Goal: Information Seeking & Learning: Learn about a topic

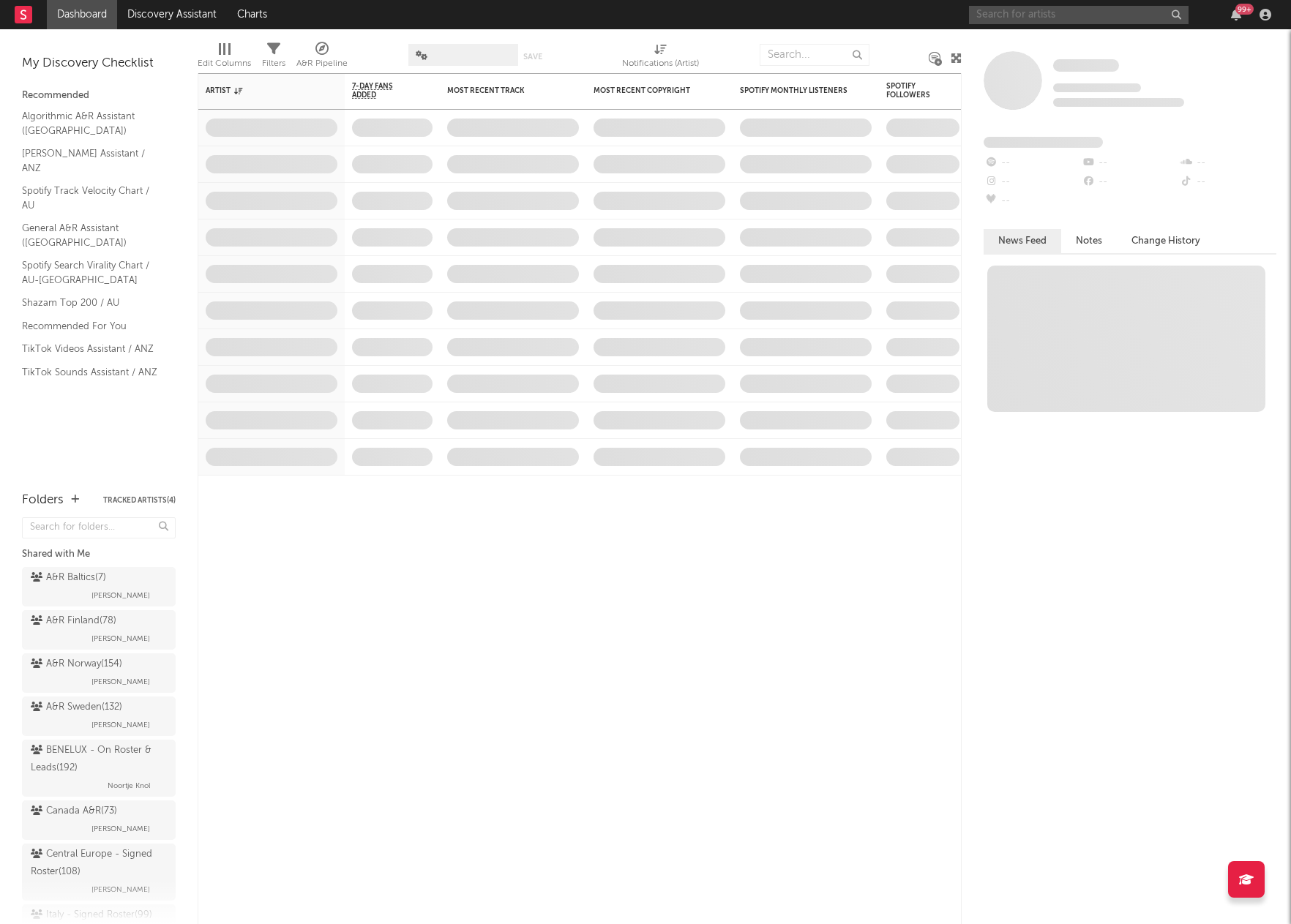
click at [1043, 9] on input "text" at bounding box center [1078, 15] width 219 height 19
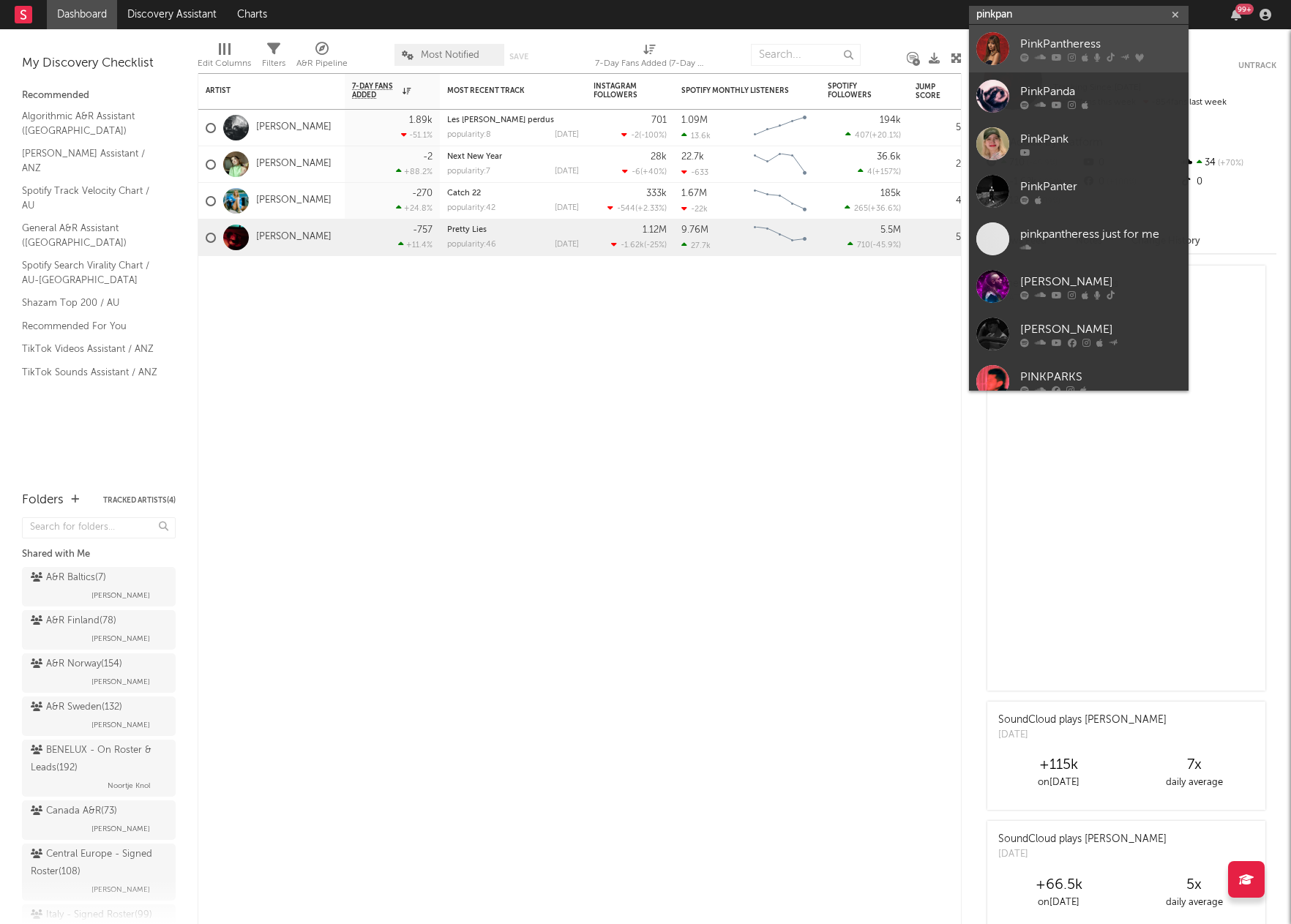
type input "pinkpan"
click at [1028, 49] on div "PinkPantheress" at bounding box center [1100, 43] width 161 height 18
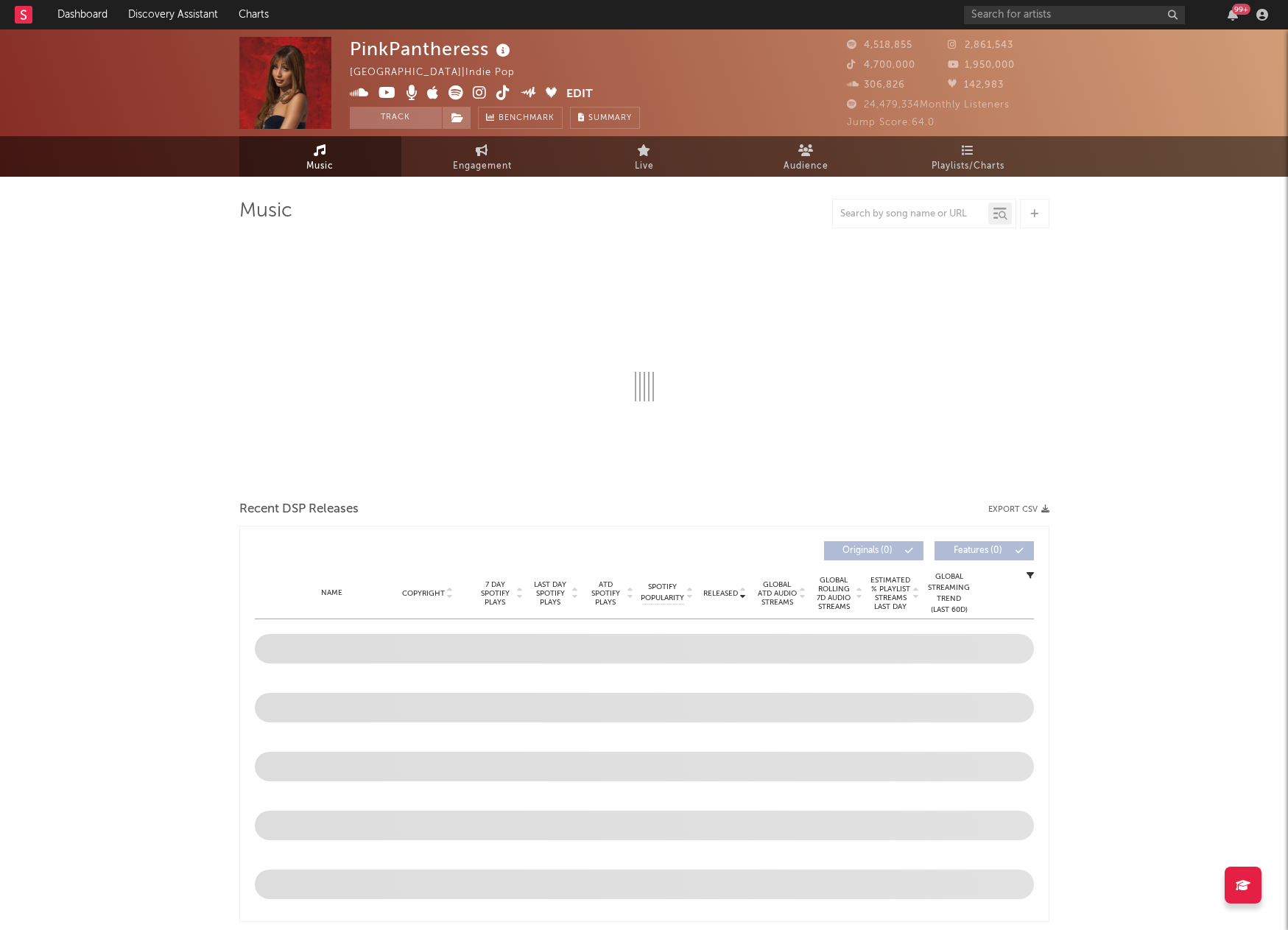
select select "6m"
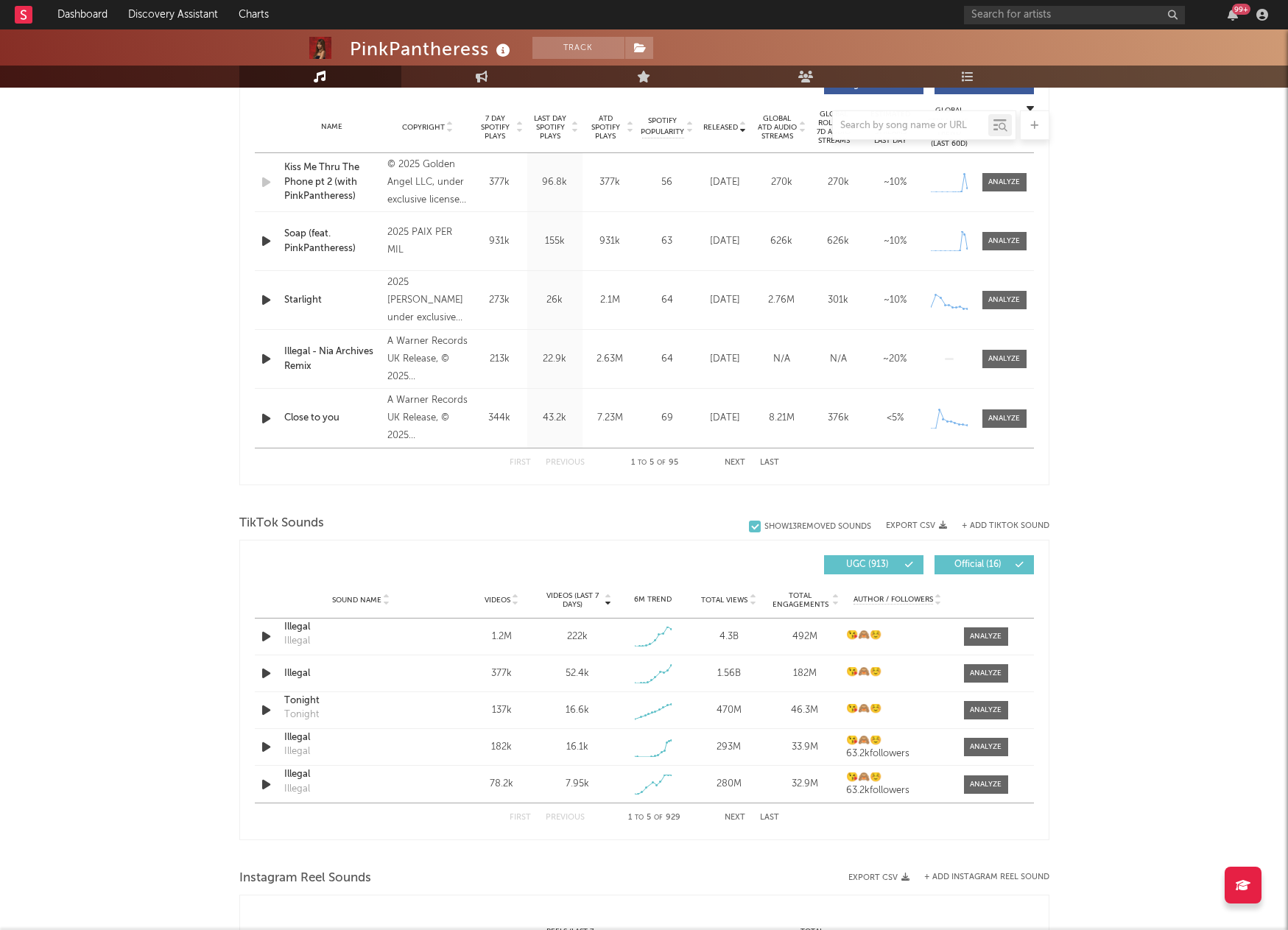
scroll to position [810, 0]
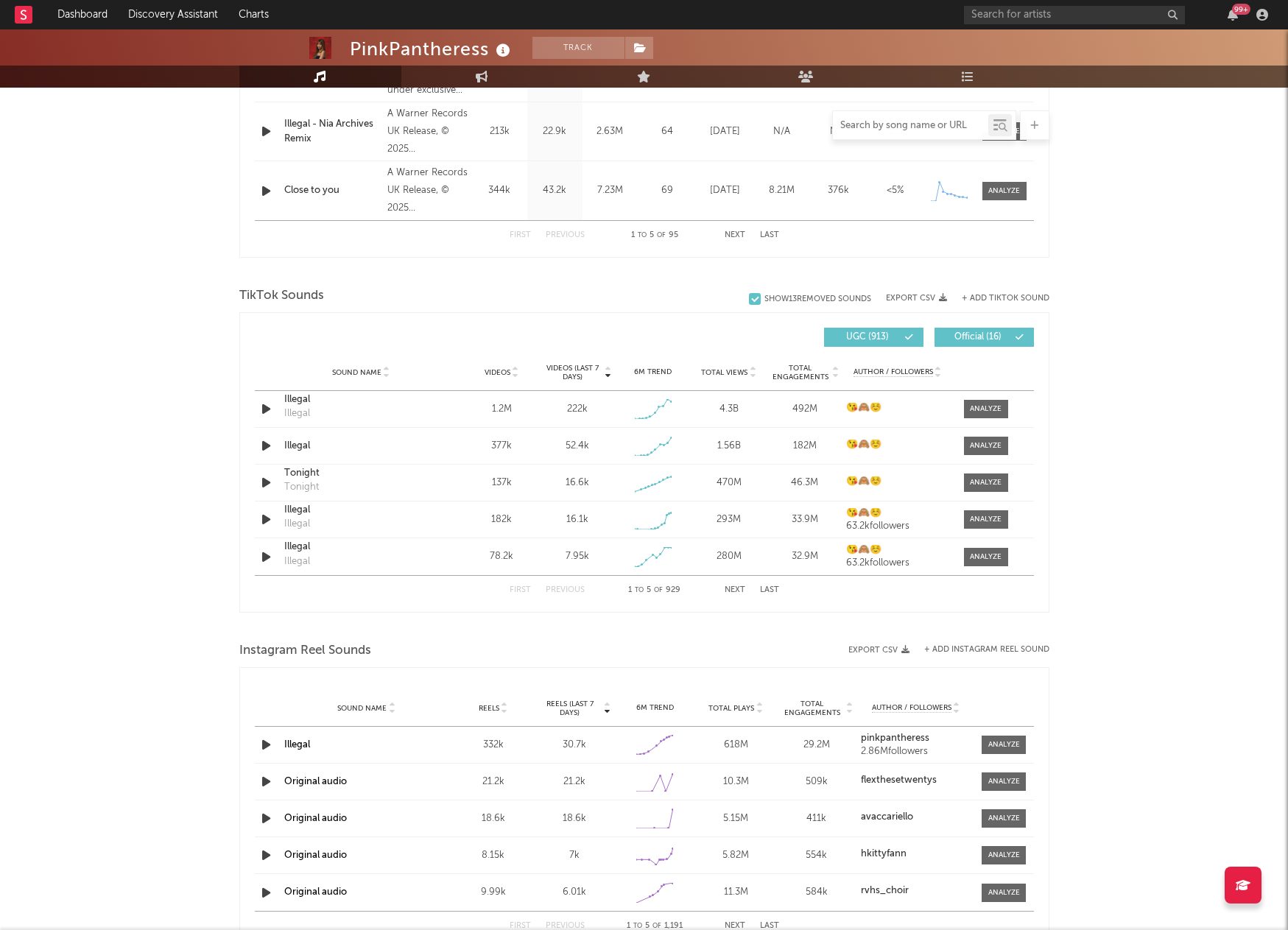
click at [894, 124] on input "text" at bounding box center [910, 126] width 155 height 12
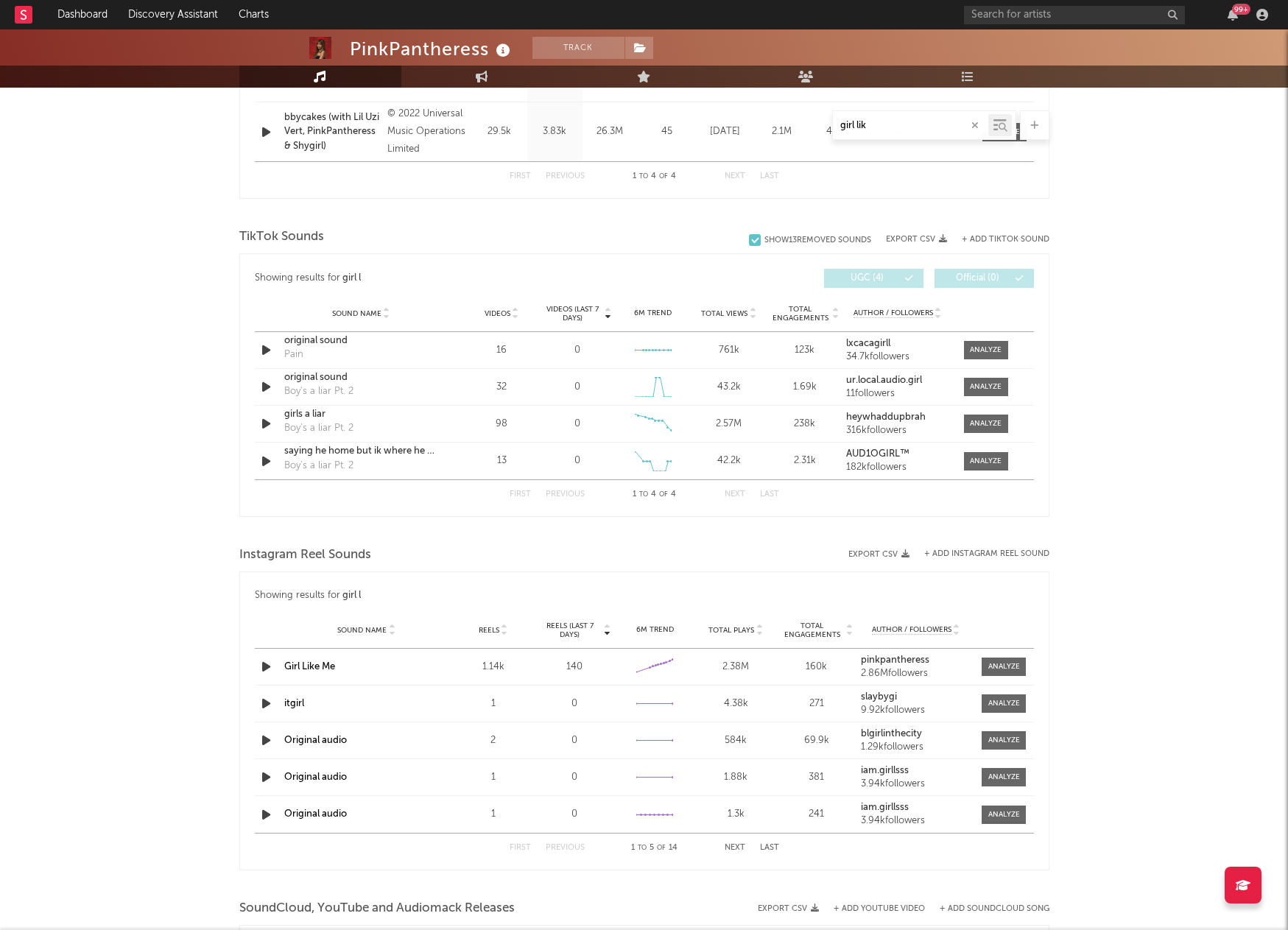
type input "girl like"
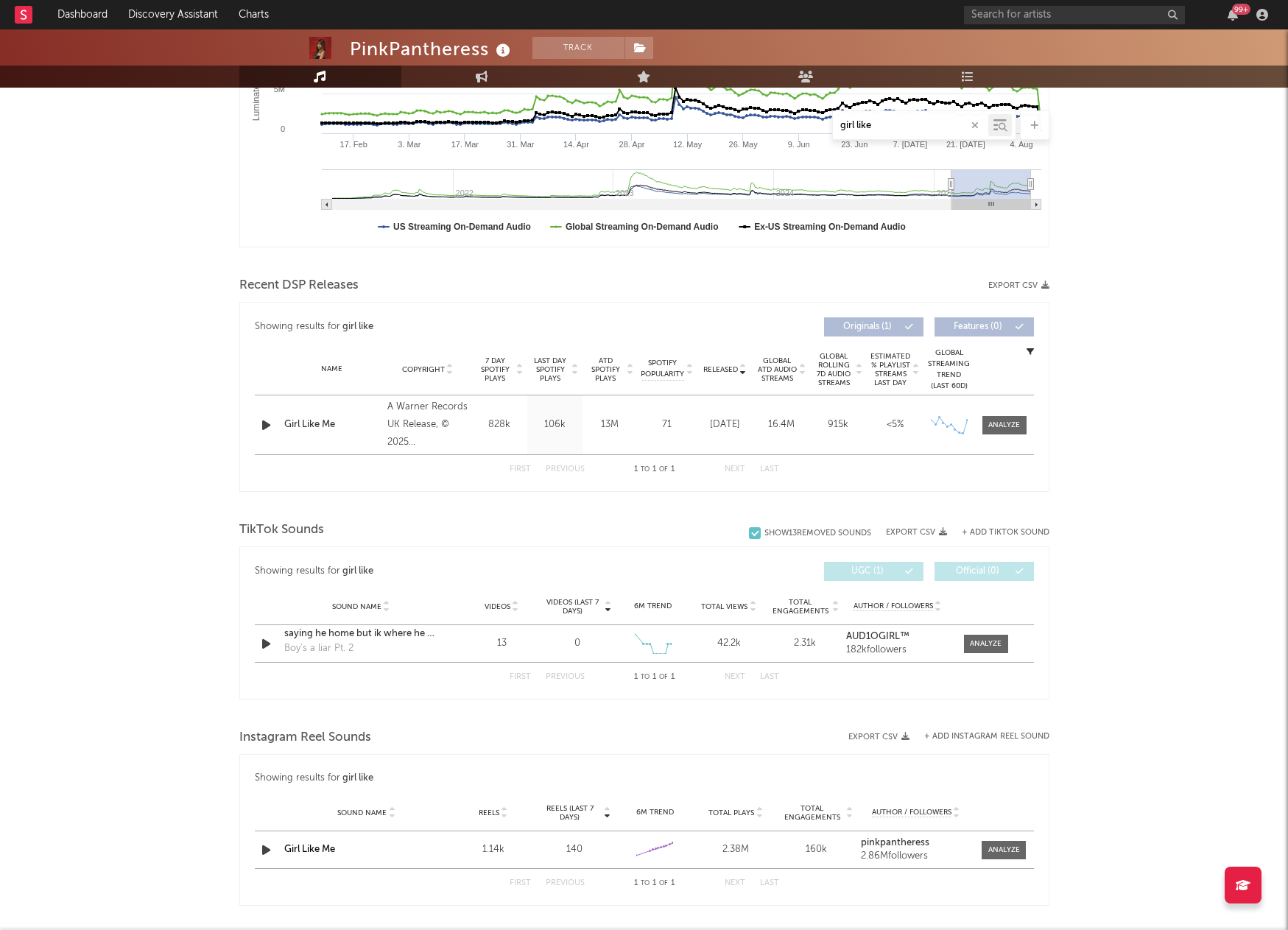
scroll to position [324, 0]
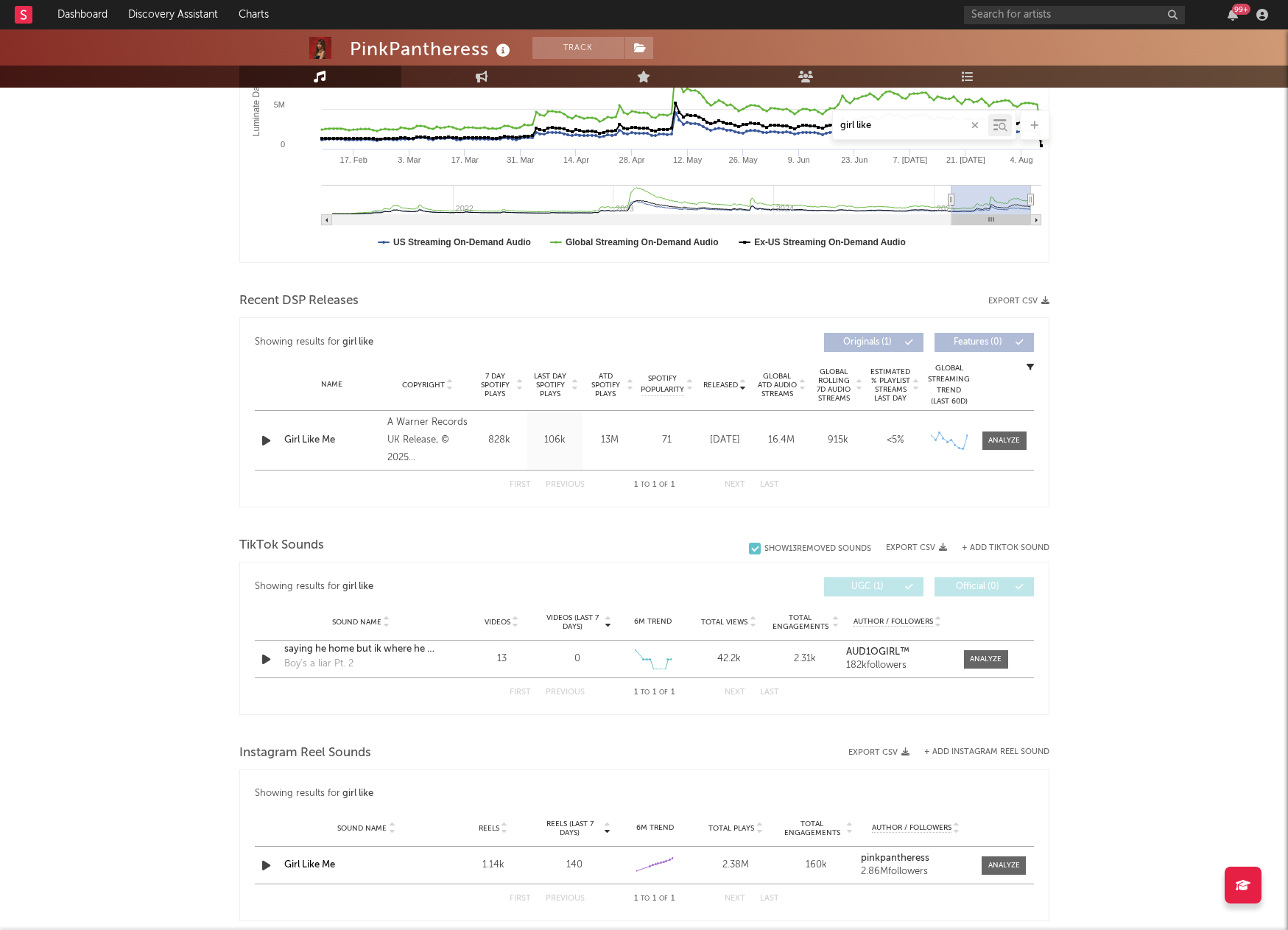
click at [972, 124] on icon "button" at bounding box center [975, 126] width 7 height 9
